Goal: Information Seeking & Learning: Learn about a topic

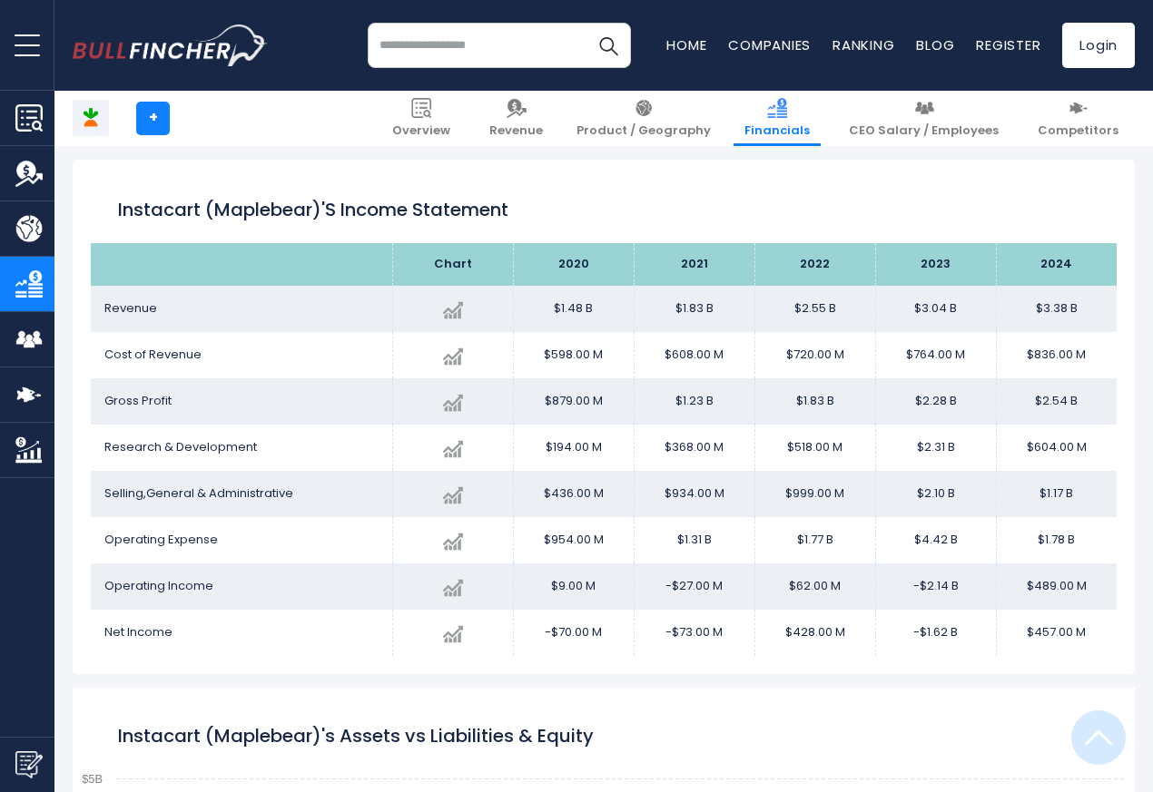
scroll to position [982, 0]
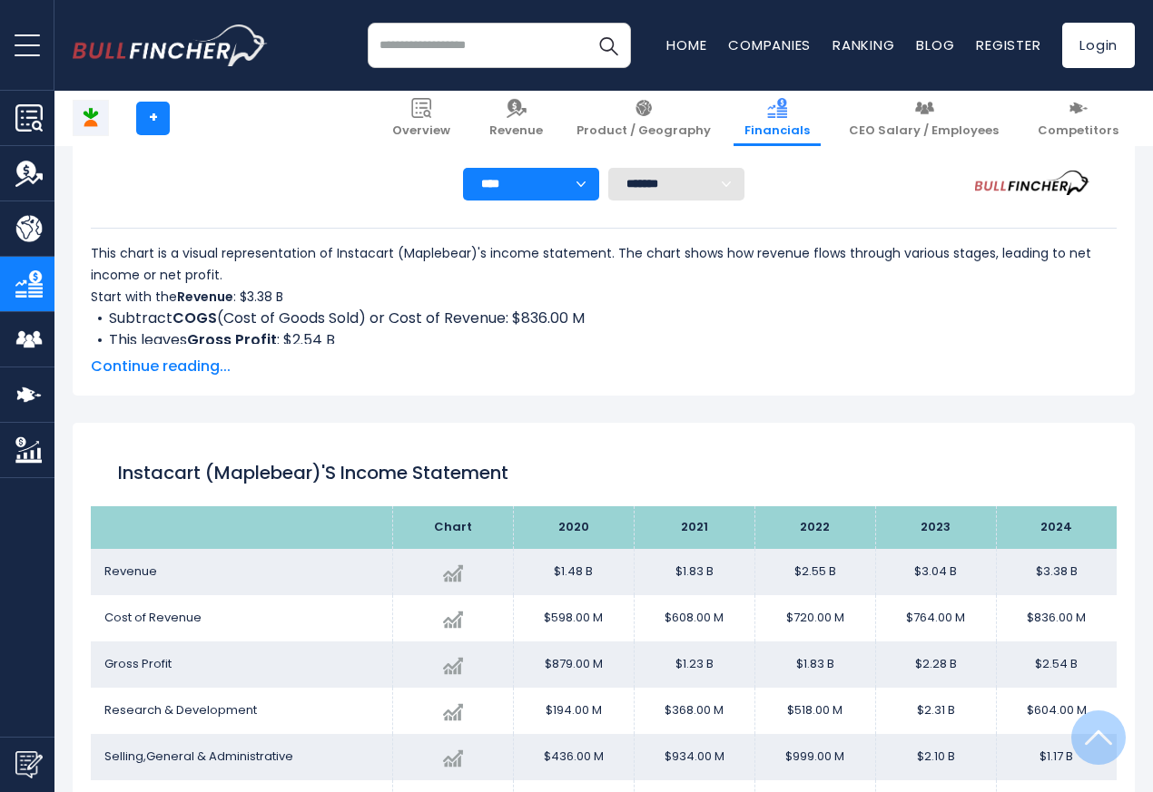
scroll to position [982, 0]
